Goal: Navigation & Orientation: Find specific page/section

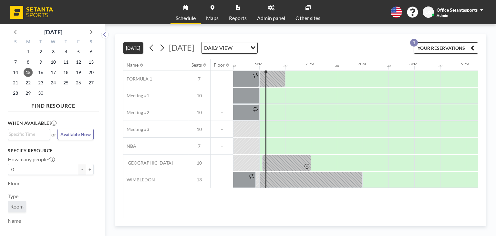
scroll to position [0, 852]
click at [478, 11] on div "Office Setantasports" at bounding box center [459, 9] width 46 height 6
click at [481, 9] on span at bounding box center [481, 10] width 3 height 5
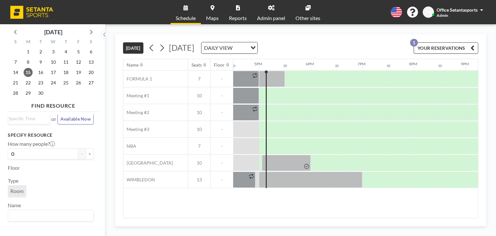
scroll to position [0, 0]
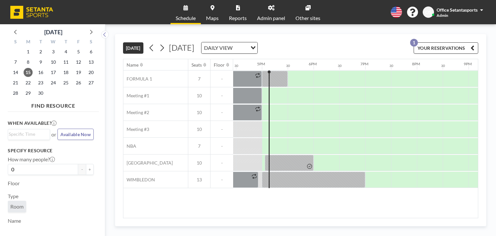
scroll to position [0, 852]
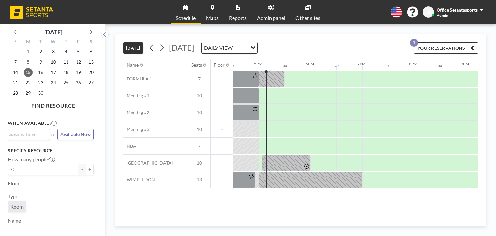
click at [478, 10] on div "Office Setantasports" at bounding box center [459, 9] width 46 height 6
click at [476, 11] on span "Office Setantasports" at bounding box center [456, 9] width 41 height 5
